Goal: Information Seeking & Learning: Learn about a topic

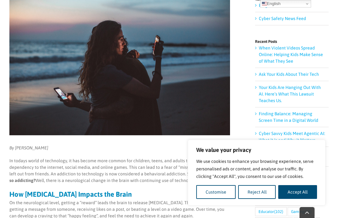
click at [302, 199] on button "Accept All" at bounding box center [297, 192] width 39 height 14
checkbox input "true"
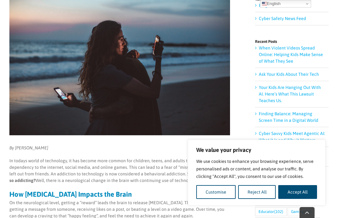
checkbox input "true"
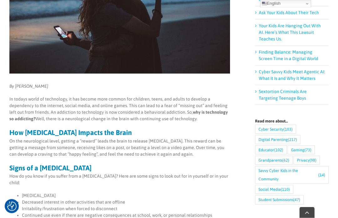
scroll to position [185, 0]
click at [286, 23] on link "Your Kids Are Hanging Out With AI. Here’s What This Lawsuit Teaches Us." at bounding box center [290, 32] width 62 height 18
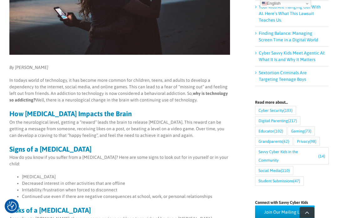
scroll to position [204, 0]
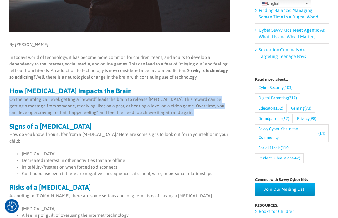
click at [225, 193] on p "According to [DOMAIN_NAME], there are some serious and long term risks of havin…" at bounding box center [119, 196] width 221 height 7
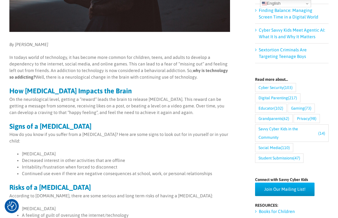
scroll to position [226, 0]
